Goal: Task Accomplishment & Management: Complete application form

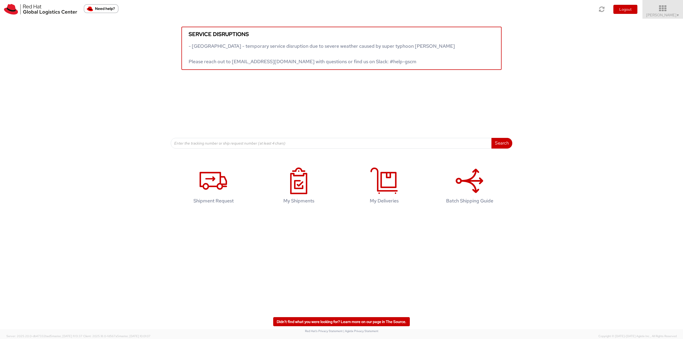
click at [667, 10] on icon at bounding box center [663, 8] width 47 height 7
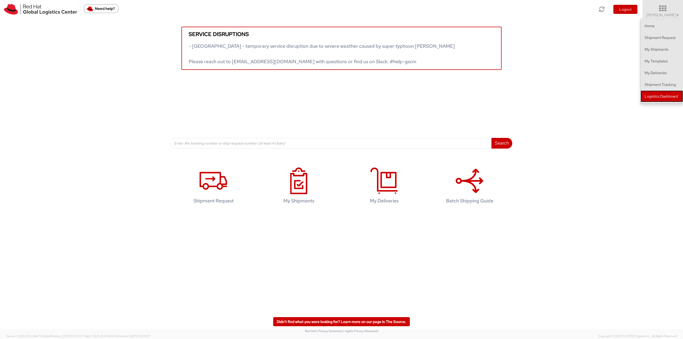
click at [664, 98] on link "Logistics Dashboard" at bounding box center [662, 96] width 42 height 12
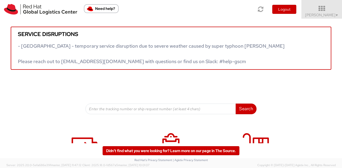
click at [43, 93] on div "Service disruptions - [GEOGRAPHIC_DATA] - temporary service disruption due to s…" at bounding box center [171, 67] width 342 height 96
click at [316, 11] on icon at bounding box center [321, 8] width 47 height 7
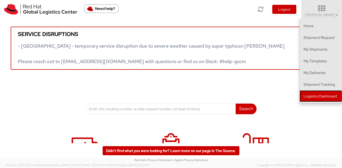
click at [316, 93] on link "Logistics Dashboard" at bounding box center [320, 96] width 42 height 12
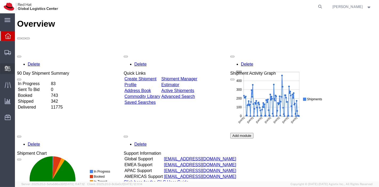
click at [0, 0] on span "Create Delivery" at bounding box center [0, 0] width 0 height 0
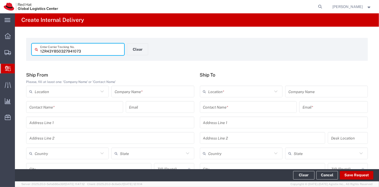
type input "1ZR43Y850327941073"
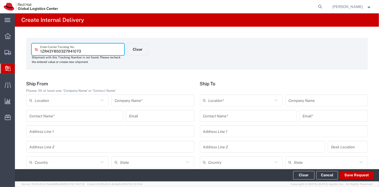
click at [127, 97] on input "text" at bounding box center [153, 100] width 76 height 9
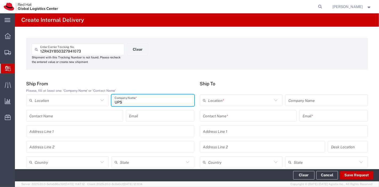
type input "UPS"
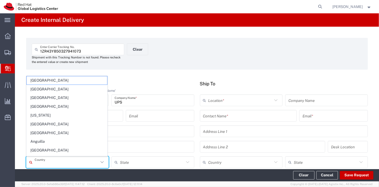
click at [78, 159] on input "text" at bounding box center [67, 162] width 64 height 9
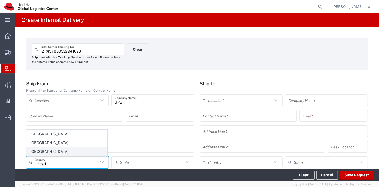
click at [53, 153] on span "United States" at bounding box center [67, 152] width 81 height 8
type input "United States"
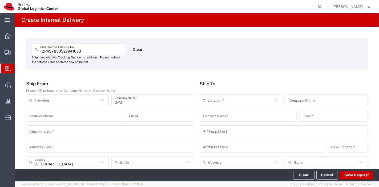
click at [233, 116] on input "text" at bounding box center [248, 115] width 91 height 9
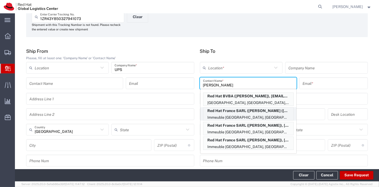
scroll to position [33, 0]
type input "Bertrand"
click at [244, 116] on p "Immeuble Defense Plaza, 8th Floor, 23-25 rue DelariviÃ¨re Lefoullon, FLEX, PUTE…" at bounding box center [249, 117] width 90 height 7
type input "RH - Puteaux"
type input "Red Hat France SARL"
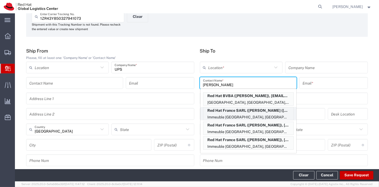
type input "Bertrand (Bert) Le Boucher d'Herouville"
type input "bdherouv@redhat.com"
type input "Immeuble Defense Plaza, 8th Floor"
type input "23-25 rue DelariviÃ¨re Lefoullon"
type input "FLEX"
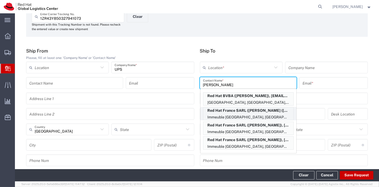
type input "France"
type input "PUTEAUX"
type input "92800"
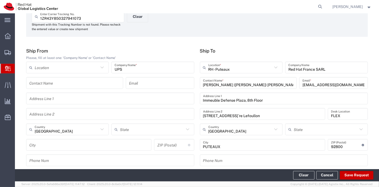
click at [274, 68] on icon at bounding box center [276, 67] width 7 height 7
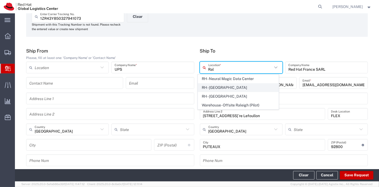
click at [217, 88] on span "RH - Raleigh" at bounding box center [238, 88] width 81 height 8
type input "RH - Raleigh"
type input "Red Hat, Inc."
type input "100 East Davie Street"
type input "United States"
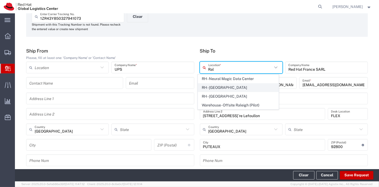
type input "RALEIGH"
type input "27601"
type input "919-754-4950"
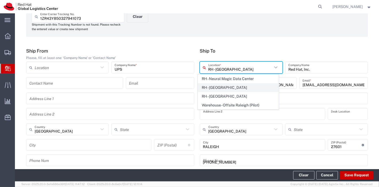
type input "North Carolina"
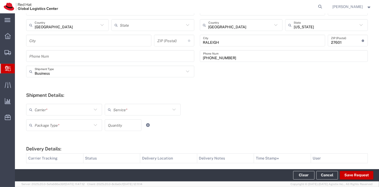
scroll to position [137, 0]
click at [93, 108] on icon at bounding box center [95, 109] width 7 height 7
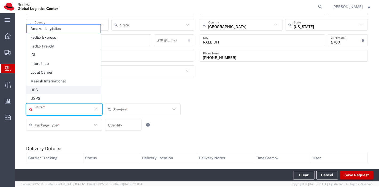
click at [51, 93] on span "UPS" at bounding box center [64, 90] width 74 height 8
type input "UPS"
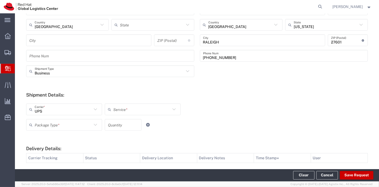
click at [174, 111] on icon at bounding box center [174, 109] width 7 height 7
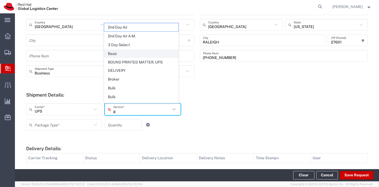
type input "gr"
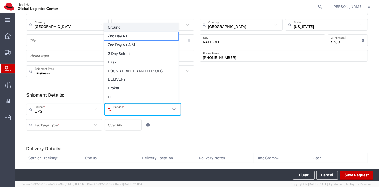
click at [119, 29] on span "Ground" at bounding box center [141, 27] width 74 height 8
type input "Ground"
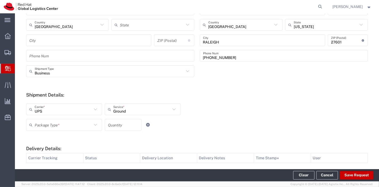
click at [92, 124] on icon at bounding box center [95, 124] width 7 height 7
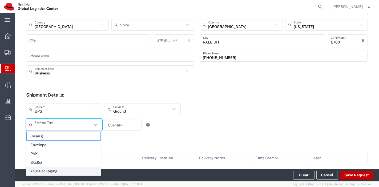
click at [60, 168] on span "Your Packaging" at bounding box center [64, 171] width 74 height 8
type input "Your Packaging"
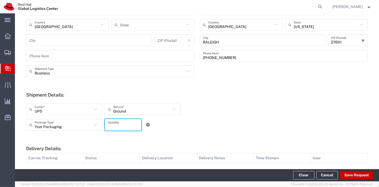
click at [119, 124] on input "number" at bounding box center [123, 124] width 30 height 9
type input "1"
click at [202, 133] on div "Your Packaging Package Type * Case(s) Envelope PAK Skid(s) Your Packaging 1 Qua…" at bounding box center [143, 126] width 236 height 15
click at [353, 171] on footer "Clear Cancel Save Request" at bounding box center [197, 175] width 364 height 12
click at [354, 173] on button "Save Request" at bounding box center [357, 175] width 34 height 9
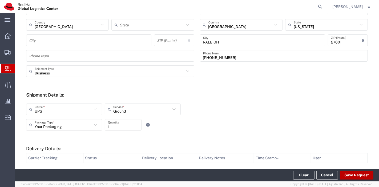
type input "United States"
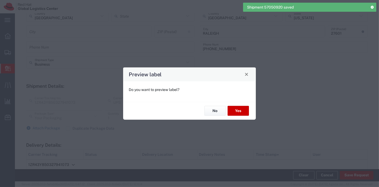
scroll to position [129, 0]
click at [239, 105] on div "No Yes" at bounding box center [189, 111] width 133 height 18
click at [240, 110] on button "Yes" at bounding box center [238, 111] width 21 height 10
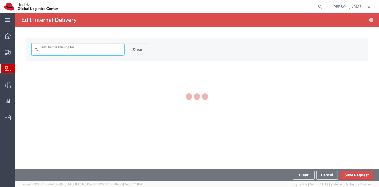
type input "1ZR43Y850327941073"
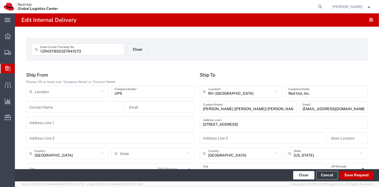
click at [299, 174] on button "Clear" at bounding box center [304, 175] width 21 height 9
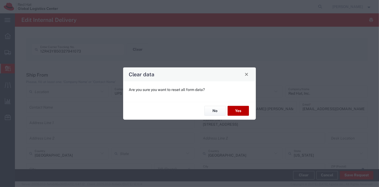
click at [244, 110] on button "Yes" at bounding box center [238, 111] width 21 height 10
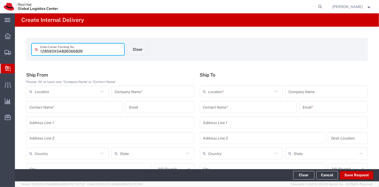
type input "1Z8593X5A826566829"
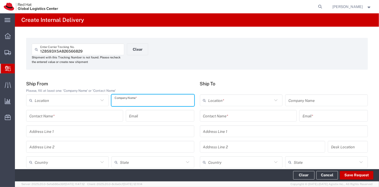
click at [160, 104] on input "text" at bounding box center [153, 100] width 76 height 9
type input "UPS"
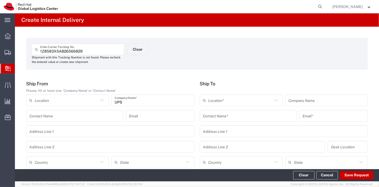
click at [62, 167] on div "Country" at bounding box center [67, 162] width 83 height 12
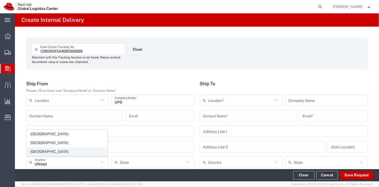
click at [52, 154] on span "United States" at bounding box center [67, 152] width 81 height 8
type input "United States"
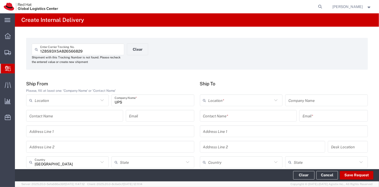
click at [247, 118] on input "text" at bounding box center [248, 115] width 91 height 9
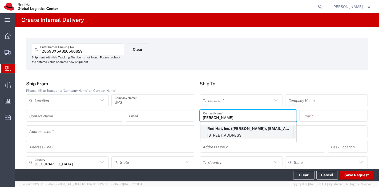
type input "Scott su"
click at [230, 130] on p "Red Hat, Inc. (Scott Suehle), ssuehle@redhat.com" at bounding box center [249, 128] width 90 height 7
type input "RH - Raleigh"
type input "Red Hat, Inc."
type input "Scott Suehle"
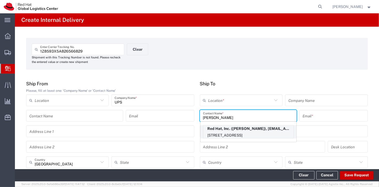
type input "ssuehle@redhat.com"
type input "100 East Davie Street"
type input "15S249"
type input "United States"
type input "RALEIGH"
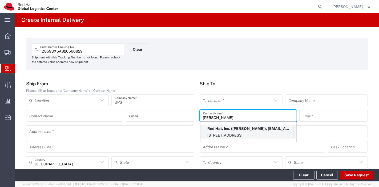
type input "27601"
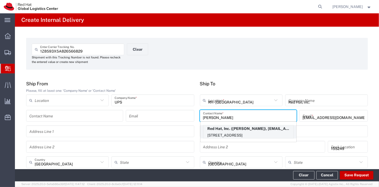
type input "North Carolina"
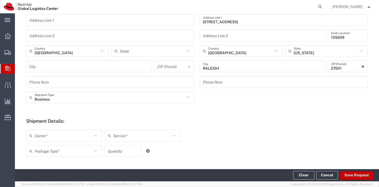
scroll to position [112, 0]
click at [97, 134] on icon at bounding box center [95, 135] width 7 height 7
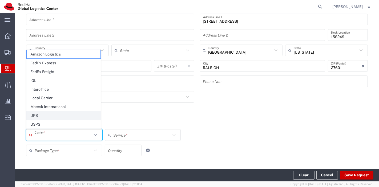
click at [69, 117] on span "UPS" at bounding box center [64, 116] width 74 height 8
type input "UPS"
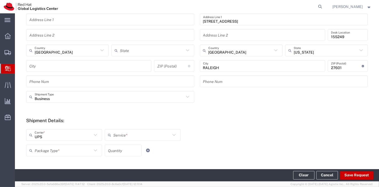
click at [126, 139] on input "text" at bounding box center [141, 134] width 57 height 9
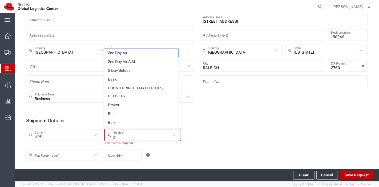
type input "gr"
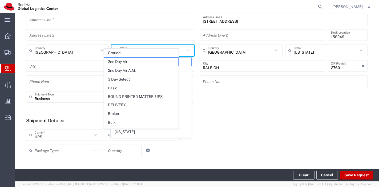
click at [122, 46] on input "text" at bounding box center [152, 50] width 64 height 9
type input "Ground"
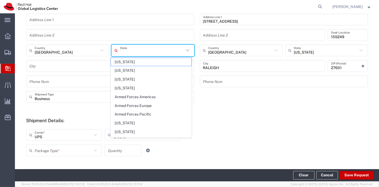
click at [109, 30] on input "text" at bounding box center [110, 34] width 162 height 9
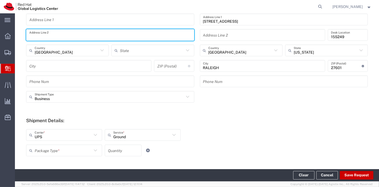
click at [43, 150] on input "text" at bounding box center [63, 150] width 57 height 9
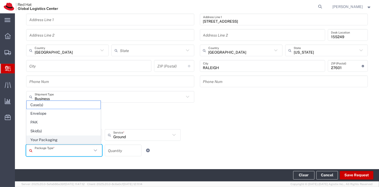
click at [47, 143] on span "Your Packaging" at bounding box center [64, 140] width 74 height 8
type input "Your Packaging"
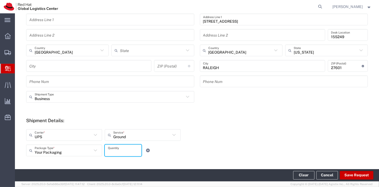
click at [113, 152] on input "number" at bounding box center [123, 150] width 30 height 9
type input "1"
click at [217, 156] on div "Your Packaging Package Type * Case(s) Envelope PAK Skid(s) Your Packaging 1 Qua…" at bounding box center [143, 152] width 236 height 15
click at [351, 174] on button "Save Request" at bounding box center [357, 175] width 34 height 9
type input "United States"
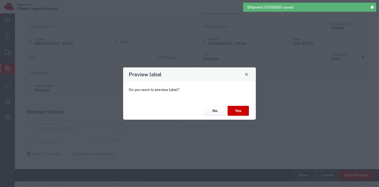
scroll to position [103, 0]
type input "Your Packaging"
type input "Ground"
click at [245, 109] on button "Yes" at bounding box center [238, 111] width 21 height 10
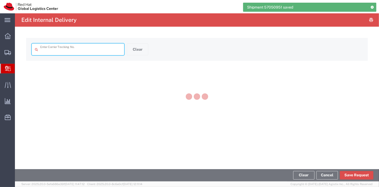
type input "1Z8593X5A826566829"
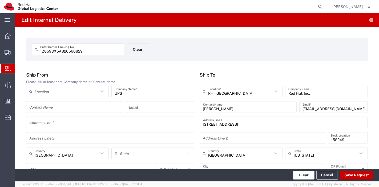
click at [301, 177] on button "Clear" at bounding box center [304, 175] width 21 height 9
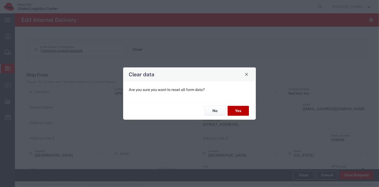
click at [236, 109] on button "Yes" at bounding box center [238, 111] width 21 height 10
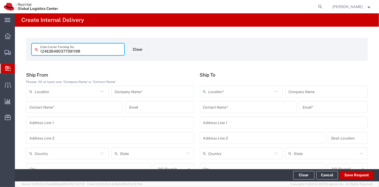
type input "1Z4E26490377391198"
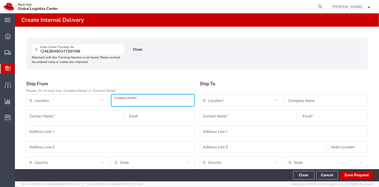
click at [162, 101] on input "text" at bounding box center [153, 100] width 76 height 9
type input "UPS"
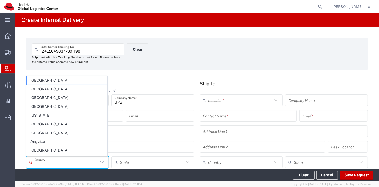
click at [89, 164] on input "text" at bounding box center [67, 162] width 64 height 9
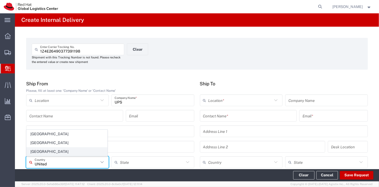
click at [51, 150] on span "United States" at bounding box center [67, 152] width 81 height 8
type input "United States"
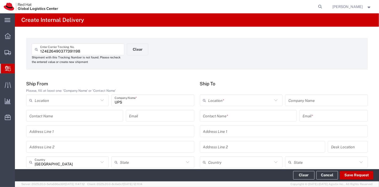
click at [212, 117] on input "text" at bounding box center [248, 115] width 91 height 9
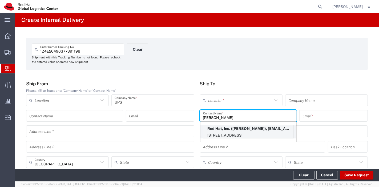
type input "albert mi"
click at [222, 132] on p "100 East Davie Street, FLEX, RALEIGH, NC, 27601, US" at bounding box center [249, 135] width 90 height 7
type input "RH - Raleigh"
type input "Red Hat, Inc."
type input "Albert Mirich"
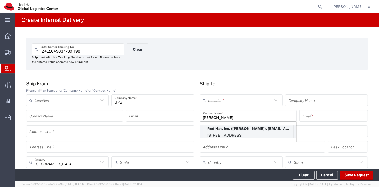
type input "amirich@redhat.com"
type input "100 East Davie Street"
type input "FLEX"
type input "United States"
type input "RALEIGH"
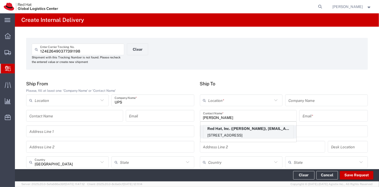
type input "27601"
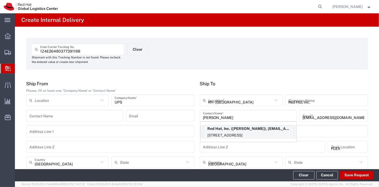
type input "North Carolina"
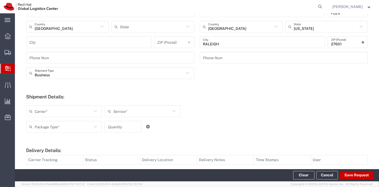
scroll to position [149, 0]
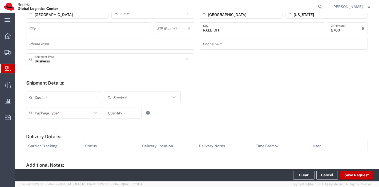
click at [89, 96] on input "text" at bounding box center [63, 97] width 57 height 9
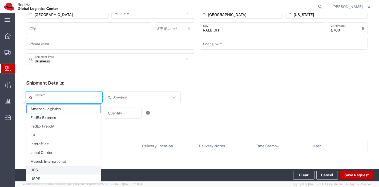
click at [40, 169] on span "UPS" at bounding box center [64, 170] width 74 height 8
type input "UPS"
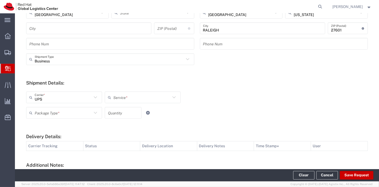
click at [123, 100] on input "text" at bounding box center [141, 97] width 57 height 9
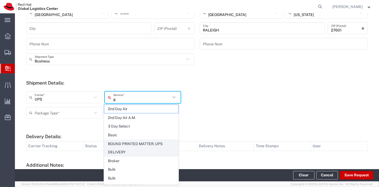
type input "gr"
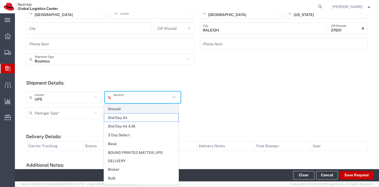
click at [125, 109] on span "Ground" at bounding box center [141, 109] width 74 height 8
type input "Ground"
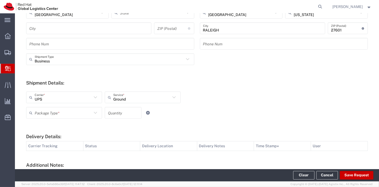
click at [96, 112] on icon at bounding box center [95, 112] width 7 height 7
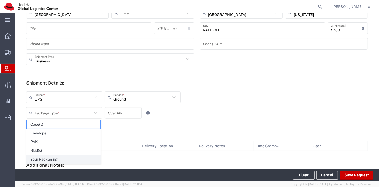
click at [45, 159] on span "Your Packaging" at bounding box center [64, 159] width 74 height 8
type input "Your Packaging"
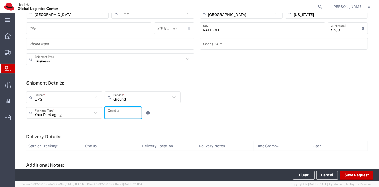
click at [116, 112] on input "number" at bounding box center [123, 112] width 30 height 9
type input "1"
click at [355, 173] on button "Save Request" at bounding box center [357, 175] width 34 height 9
type input "United States"
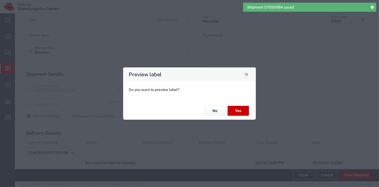
type input "Your Packaging"
type input "Ground"
click at [214, 112] on button "No" at bounding box center [215, 111] width 21 height 10
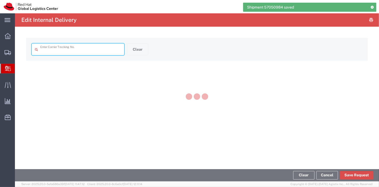
type input "1Z4E26490377391198"
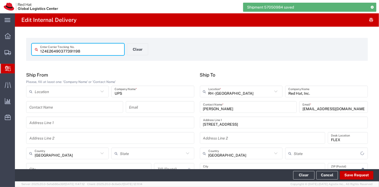
type input "North Carolina"
type input "Ground"
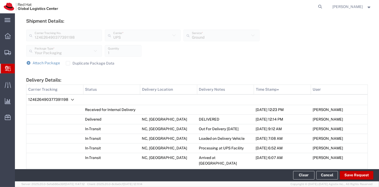
scroll to position [192, 0]
click at [67, 65] on label "Duplicate Package Data" at bounding box center [90, 64] width 49 height 4
click at [68, 64] on input "Duplicate Package Data" at bounding box center [68, 64] width 0 height 0
click at [43, 61] on span "Attach Package" at bounding box center [46, 63] width 27 height 4
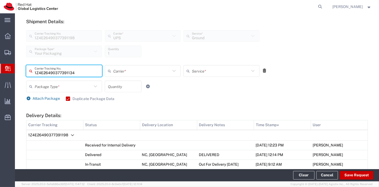
type input "1Z4E26490377391134"
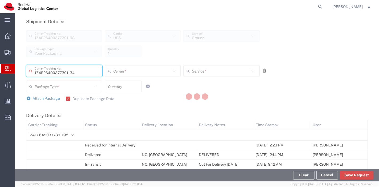
type input "UPS"
type input "Your Packaging"
type input "1"
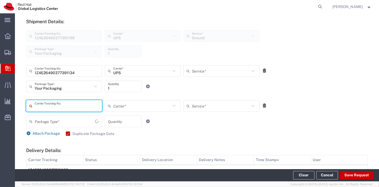
type input "Ground"
type input "1Z4E26490377391143"
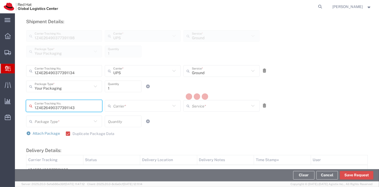
type input "UPS"
type input "Your Packaging"
type input "1"
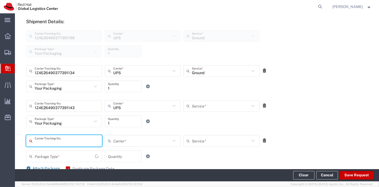
type input "Ground"
click at [263, 141] on icon at bounding box center [265, 141] width 5 height 4
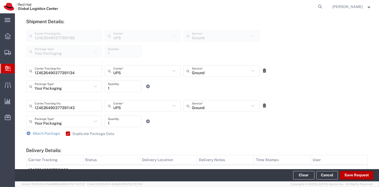
click at [360, 176] on button "Save Request" at bounding box center [357, 175] width 34 height 9
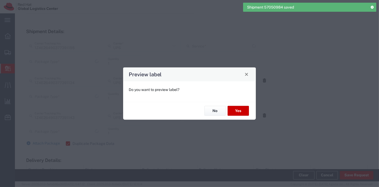
type input "Your Packaging"
type input "Ground"
type input "Your Packaging"
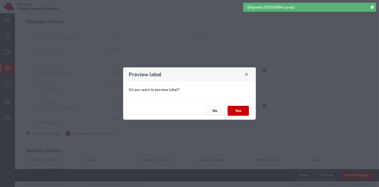
type input "Ground"
click at [211, 109] on button "No" at bounding box center [215, 111] width 21 height 10
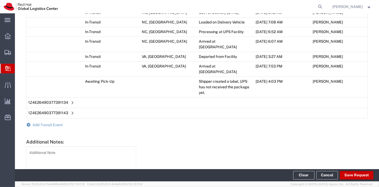
scroll to position [406, 0]
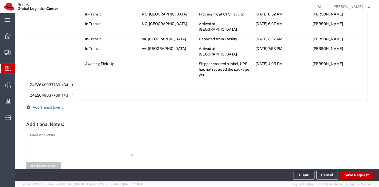
click at [44, 105] on span "Add Transit Event" at bounding box center [48, 107] width 30 height 4
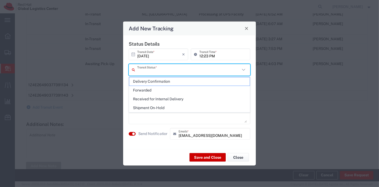
click at [168, 72] on input "text" at bounding box center [188, 69] width 103 height 9
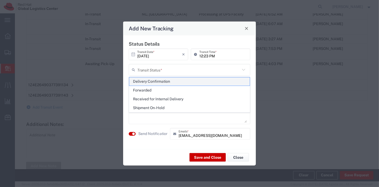
click at [163, 83] on span "Delivery Confirmation" at bounding box center [189, 81] width 121 height 8
type input "Delivery Confirmation"
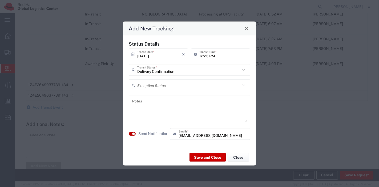
click at [133, 133] on small "button" at bounding box center [133, 133] width 3 height 3
click at [220, 158] on button "Save and Close" at bounding box center [208, 157] width 36 height 9
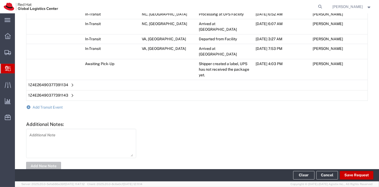
scroll to position [416, 0]
click at [302, 172] on button "Clear" at bounding box center [304, 175] width 21 height 9
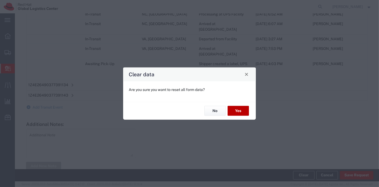
click at [243, 113] on button "Yes" at bounding box center [238, 111] width 21 height 10
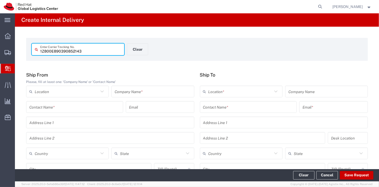
type input "1Z800E890390852143"
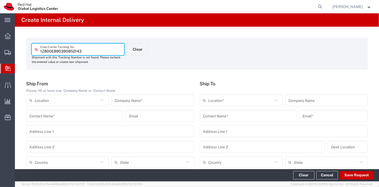
click at [160, 99] on input "text" at bounding box center [153, 100] width 76 height 9
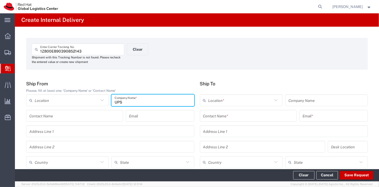
type input "UPS"
click at [75, 163] on input "text" at bounding box center [67, 162] width 64 height 9
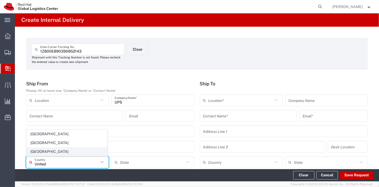
click at [46, 152] on span "United States" at bounding box center [67, 152] width 81 height 8
type input "United States"
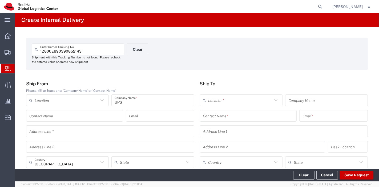
click at [219, 114] on input "text" at bounding box center [248, 115] width 91 height 9
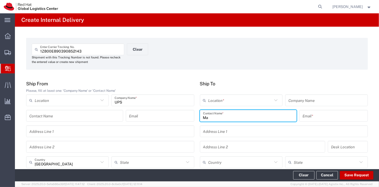
type input "M"
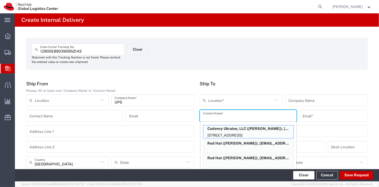
click at [308, 177] on button "Clear" at bounding box center [304, 175] width 21 height 9
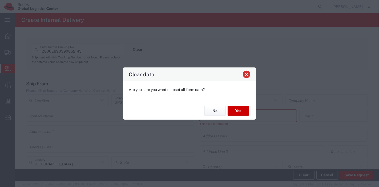
click at [248, 75] on span "Close" at bounding box center [247, 75] width 4 height 4
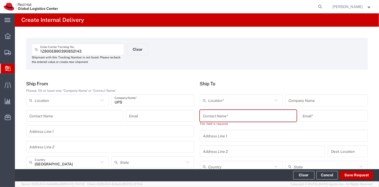
click at [224, 118] on input "text" at bounding box center [248, 115] width 91 height 9
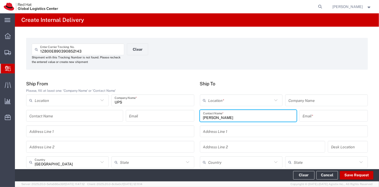
type input "mary tew"
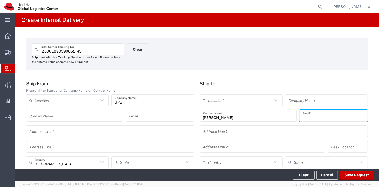
click at [315, 118] on input "text" at bounding box center [334, 115] width 62 height 9
type input "m"
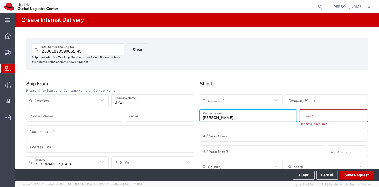
drag, startPoint x: 225, startPoint y: 117, endPoint x: 187, endPoint y: 118, distance: 38.4
click at [187, 118] on div "Ship From Please, fill at least one: 'Company Name' or 'Contact Name' Location …" at bounding box center [197, 144] width 348 height 126
type input "Mary Tew"
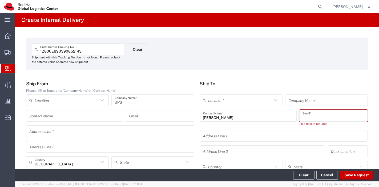
click at [303, 116] on input "text" at bounding box center [334, 115] width 62 height 9
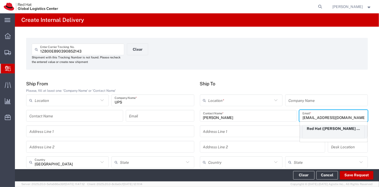
type input "mtew@redhat.com"
click at [314, 133] on div "Red Hat (Mary Hall Tew), mtew@redhat.com" at bounding box center [334, 131] width 62 height 13
type input "Red Hat"
type input "Mary Hall Tew"
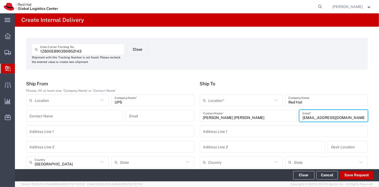
click at [235, 100] on input "text" at bounding box center [241, 100] width 64 height 9
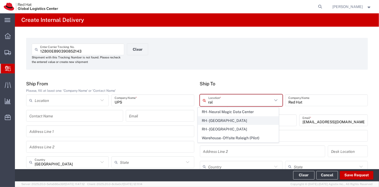
click at [221, 118] on span "RH - Raleigh" at bounding box center [238, 121] width 81 height 8
type input "RH - Raleigh"
type input "Red Hat, Inc."
type input "100 East Davie Street"
type input "United States"
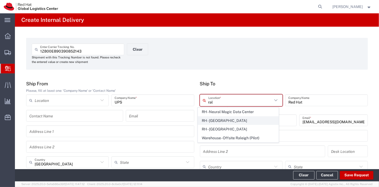
type input "RALEIGH"
type input "27601"
type input "919-754-4950"
type input "North Carolina"
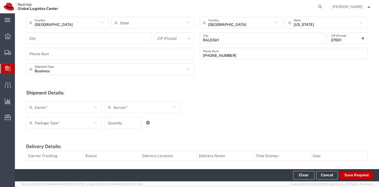
scroll to position [140, 0]
click at [93, 106] on icon at bounding box center [95, 106] width 7 height 7
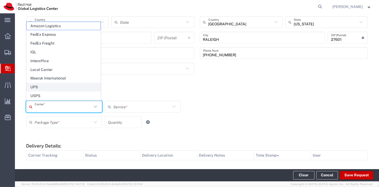
click at [57, 90] on span "UPS" at bounding box center [64, 87] width 74 height 8
type input "UPS"
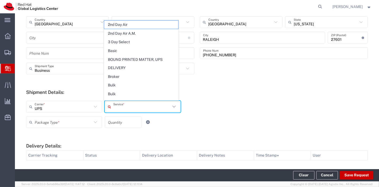
click at [155, 105] on input "text" at bounding box center [141, 106] width 57 height 9
type input "gr"
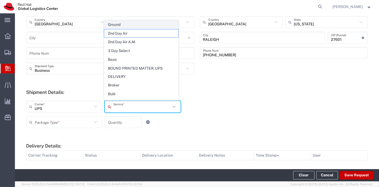
click at [136, 25] on span "Ground" at bounding box center [141, 25] width 74 height 8
type input "Ground"
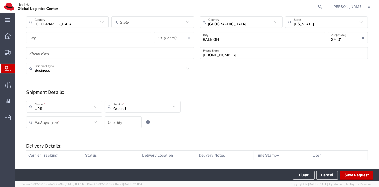
click at [95, 121] on icon at bounding box center [95, 122] width 7 height 7
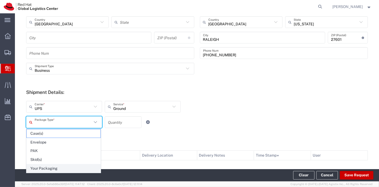
click at [43, 166] on span "Your Packaging" at bounding box center [64, 168] width 74 height 8
type input "Your Packaging"
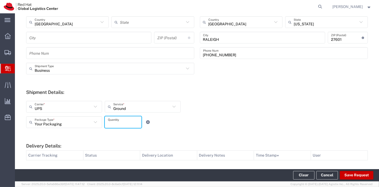
click at [119, 126] on input "number" at bounding box center [123, 122] width 30 height 9
type input "1"
click at [207, 137] on form "Ship From Please, fill at least one: 'Company Name' or 'Contact Name' Location …" at bounding box center [197, 81] width 342 height 281
click at [354, 173] on button "Save Request" at bounding box center [357, 175] width 34 height 9
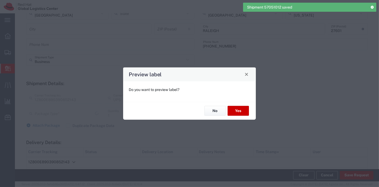
type input "United States"
type input "Your Packaging"
type input "Ground"
click at [217, 112] on button "No" at bounding box center [215, 111] width 21 height 10
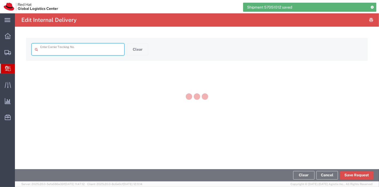
type input "1Z800E890390852143"
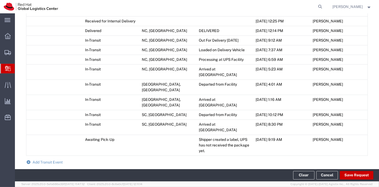
scroll to position [291, 0]
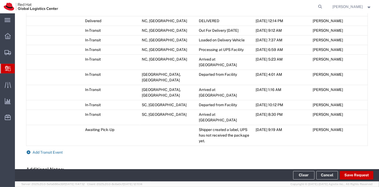
click at [49, 150] on span "Add Transit Event" at bounding box center [48, 152] width 30 height 4
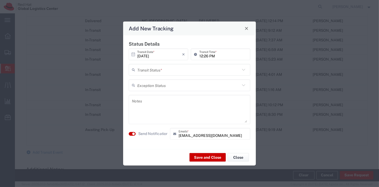
click at [146, 73] on input "text" at bounding box center [188, 69] width 103 height 9
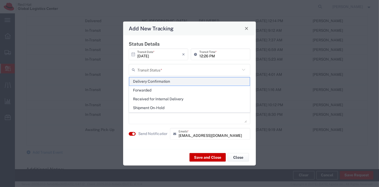
click at [146, 79] on span "Delivery Confirmation" at bounding box center [189, 81] width 121 height 8
type input "Delivery Confirmation"
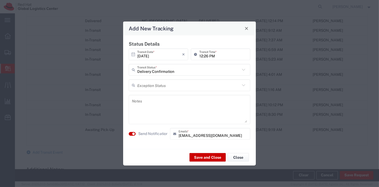
click at [148, 100] on textarea at bounding box center [189, 109] width 115 height 26
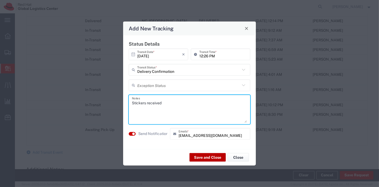
type textarea "Stickers received"
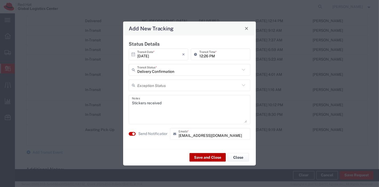
click at [200, 154] on button "Save and Close" at bounding box center [208, 157] width 36 height 9
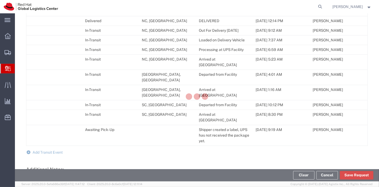
scroll to position [300, 0]
